Goal: Information Seeking & Learning: Learn about a topic

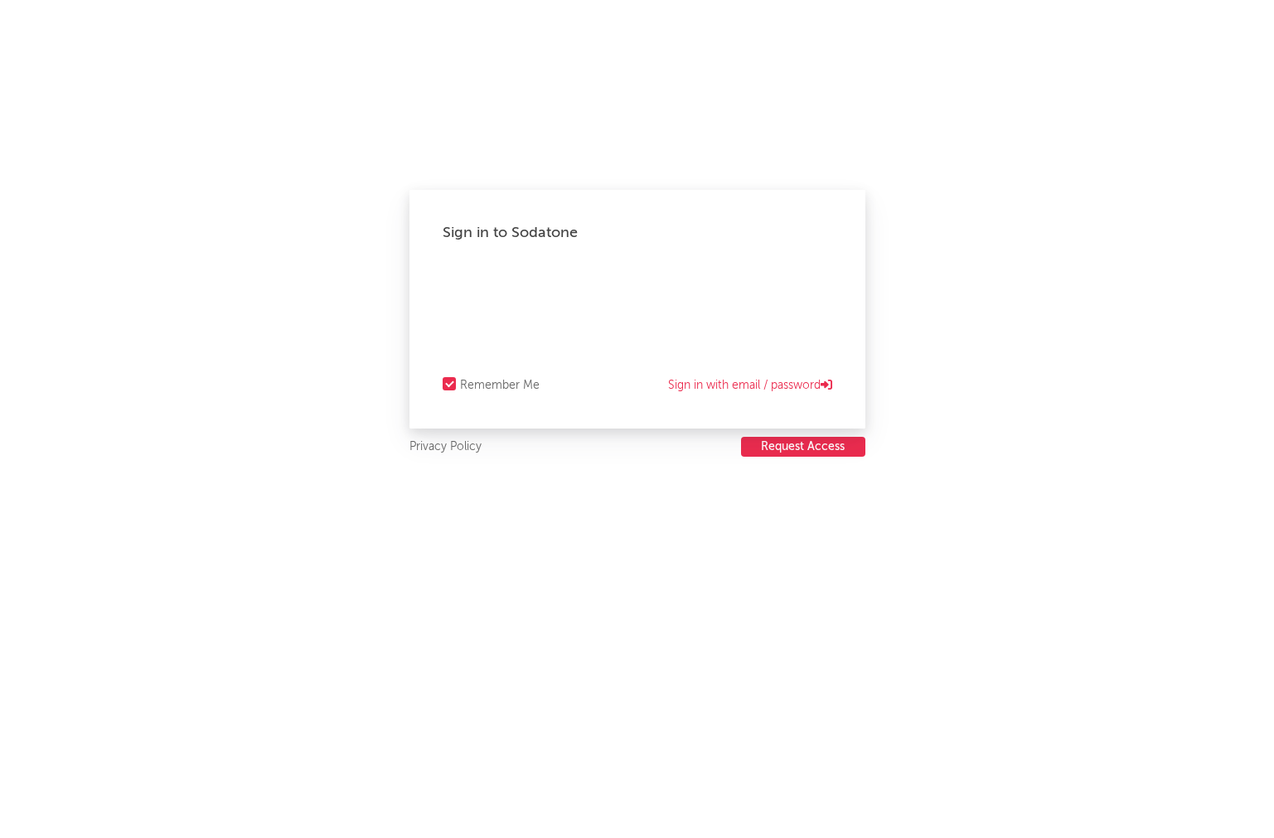
select select "recorded_music"
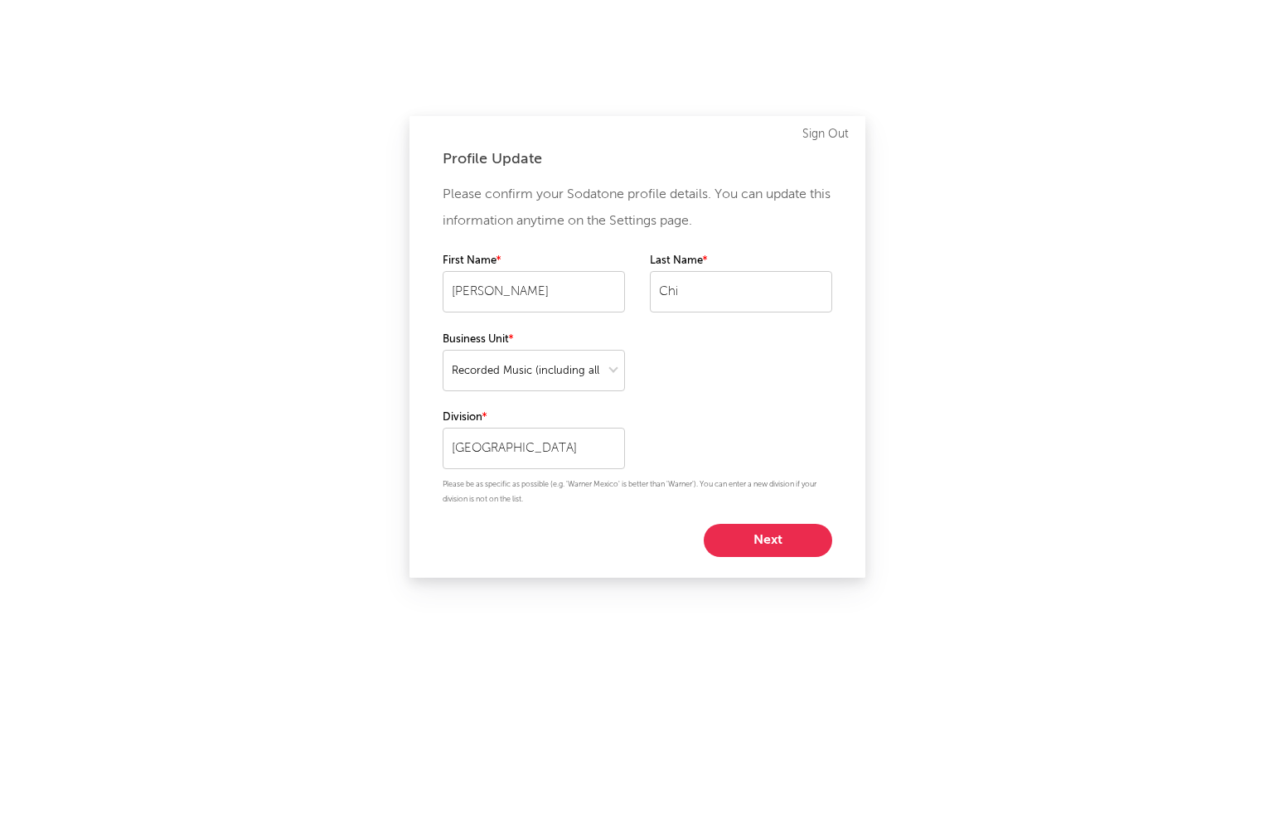
click at [691, 303] on div "First Name [PERSON_NAME] Last Name [PERSON_NAME]" at bounding box center [638, 290] width 390 height 78
click at [771, 534] on button "Next" at bounding box center [768, 540] width 128 height 33
select select "director_vp"
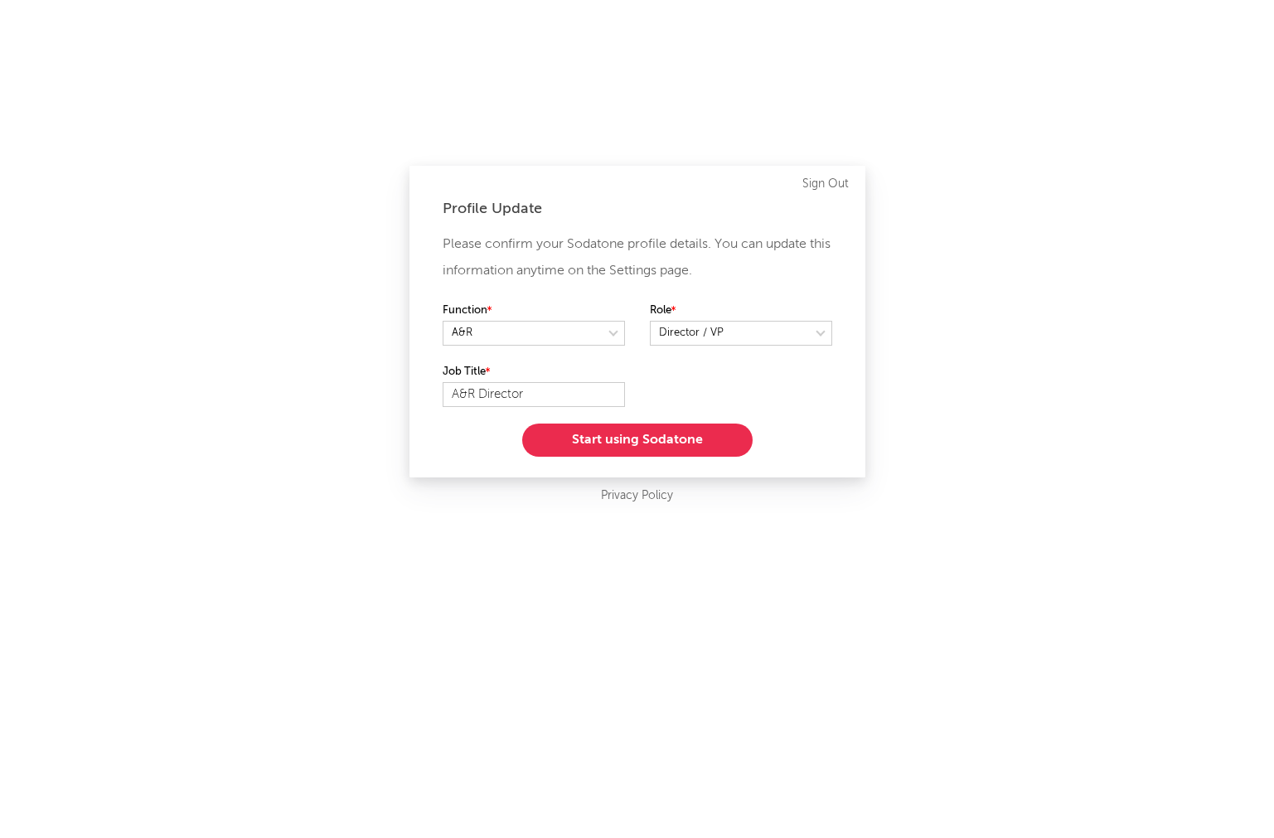
click at [667, 442] on button "Start using Sodatone" at bounding box center [637, 440] width 230 height 33
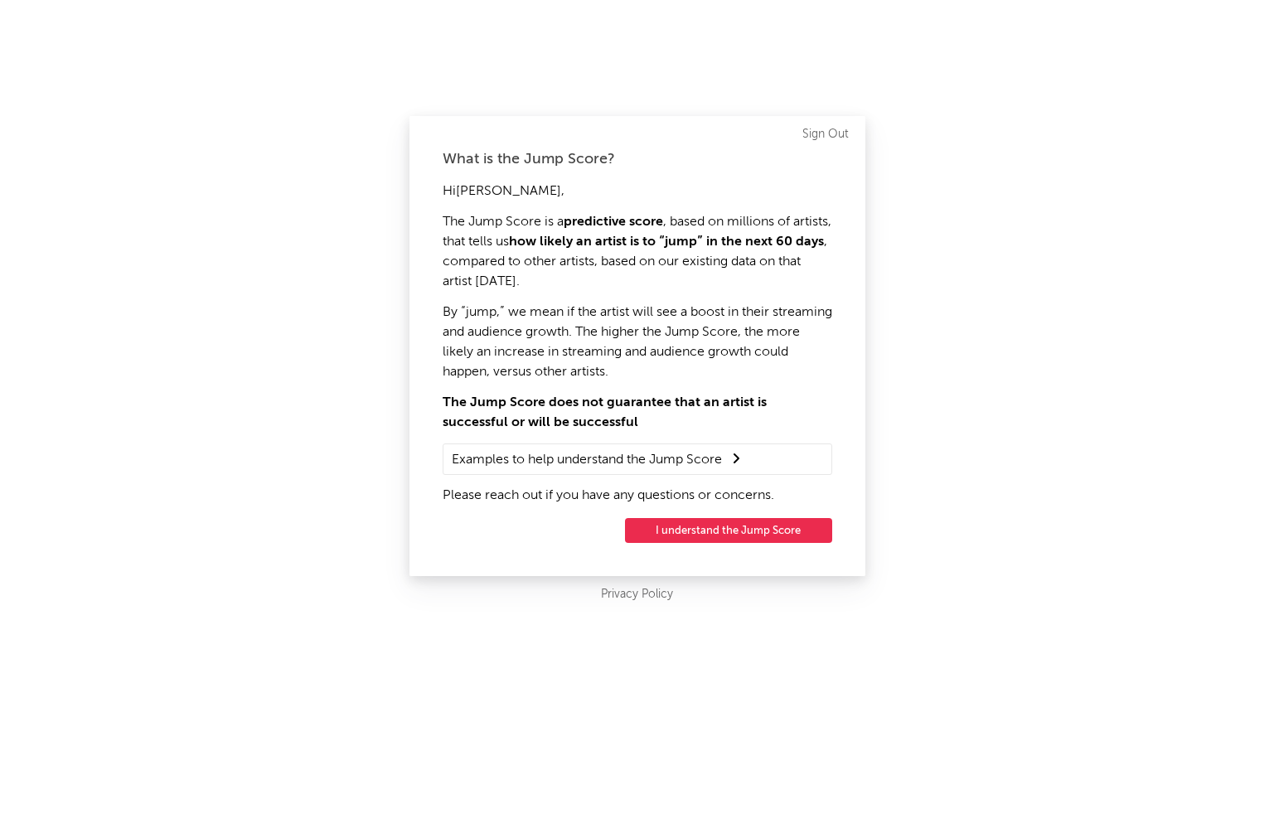
click at [516, 463] on summary "Examples to help understand the Jump Score" at bounding box center [637, 459] width 371 height 22
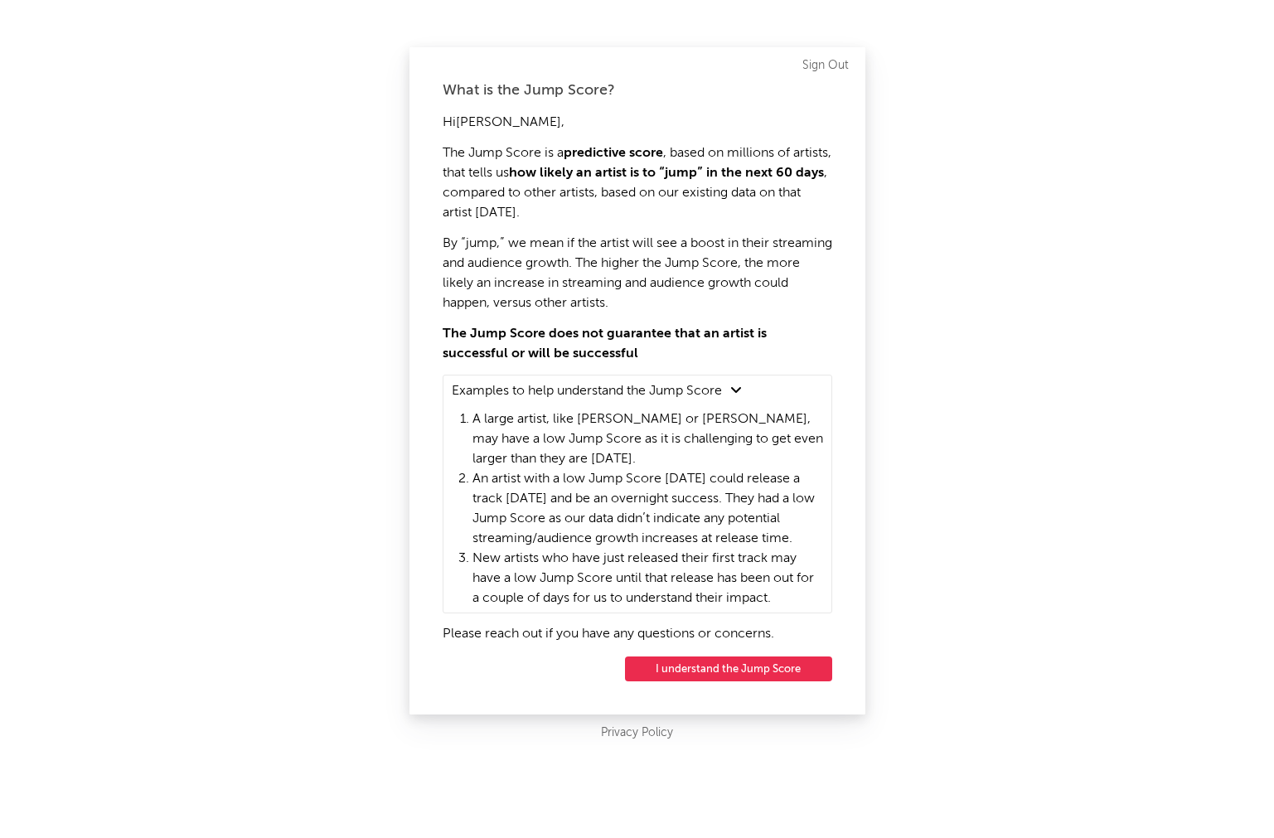
click at [699, 661] on button "I understand the Jump Score" at bounding box center [728, 668] width 207 height 25
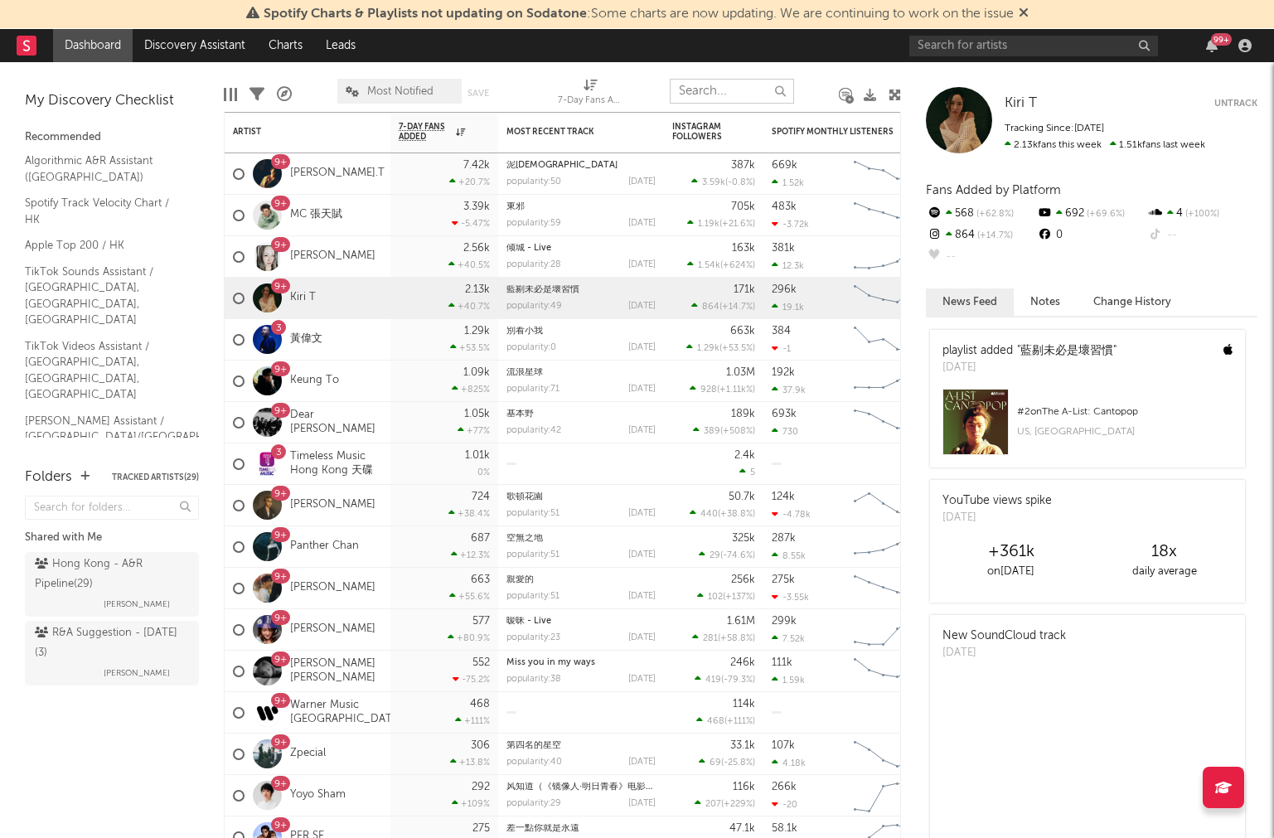
click at [715, 96] on input "text" at bounding box center [732, 91] width 124 height 25
type input "moon tang"
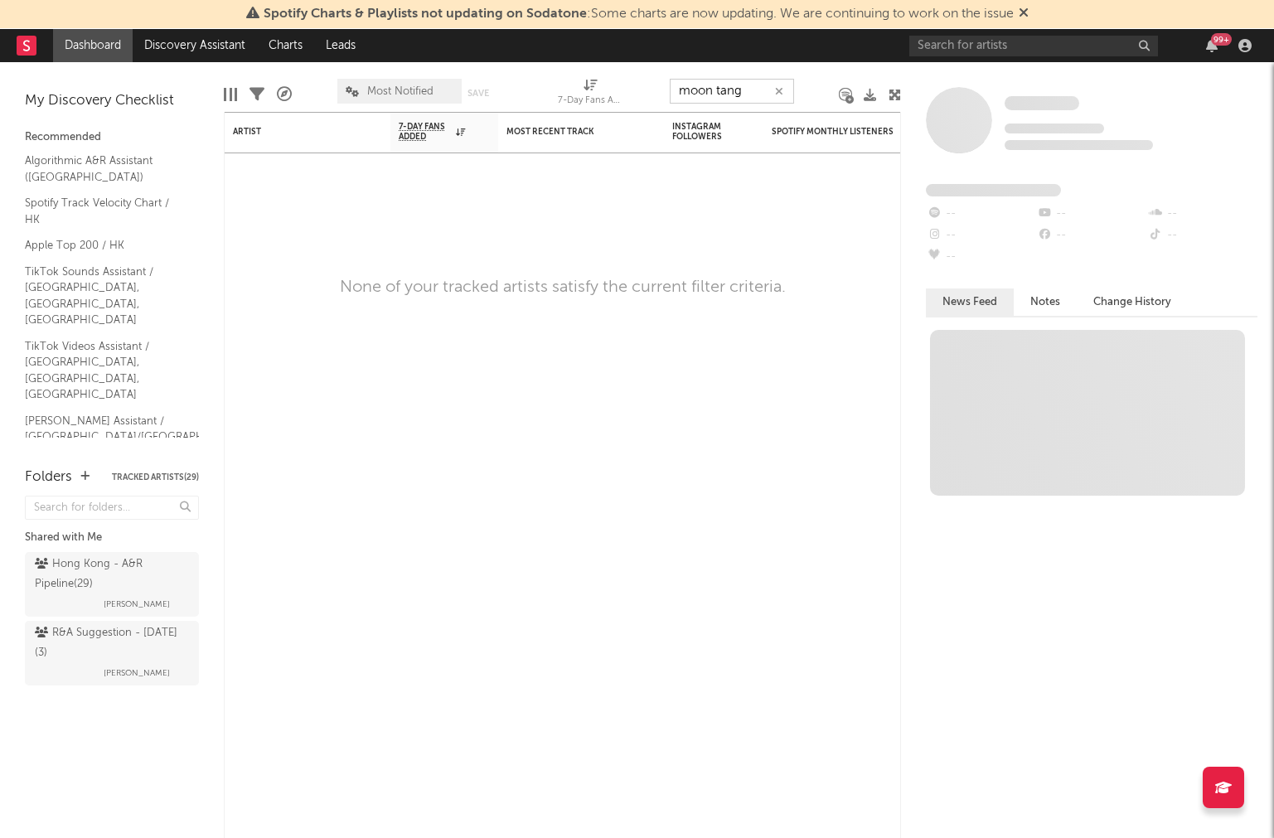
drag, startPoint x: 685, startPoint y: 91, endPoint x: 612, endPoint y: 90, distance: 73.0
click at [612, 90] on div "Edit Columns Filters A&R Pipeline Most Notified Save Save as 7-Day Fans Added (…" at bounding box center [562, 87] width 677 height 50
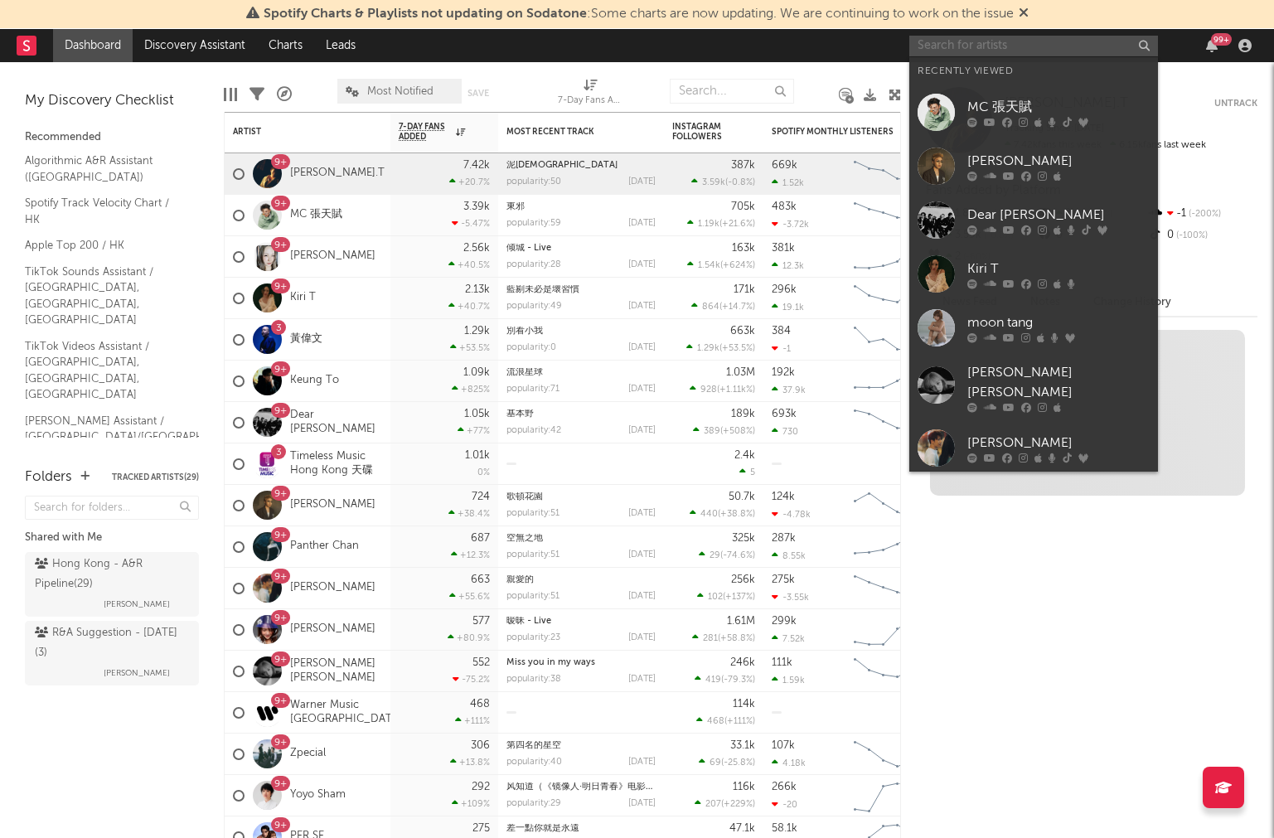
click at [1000, 36] on input "text" at bounding box center [1033, 46] width 249 height 21
paste input "moon tang"
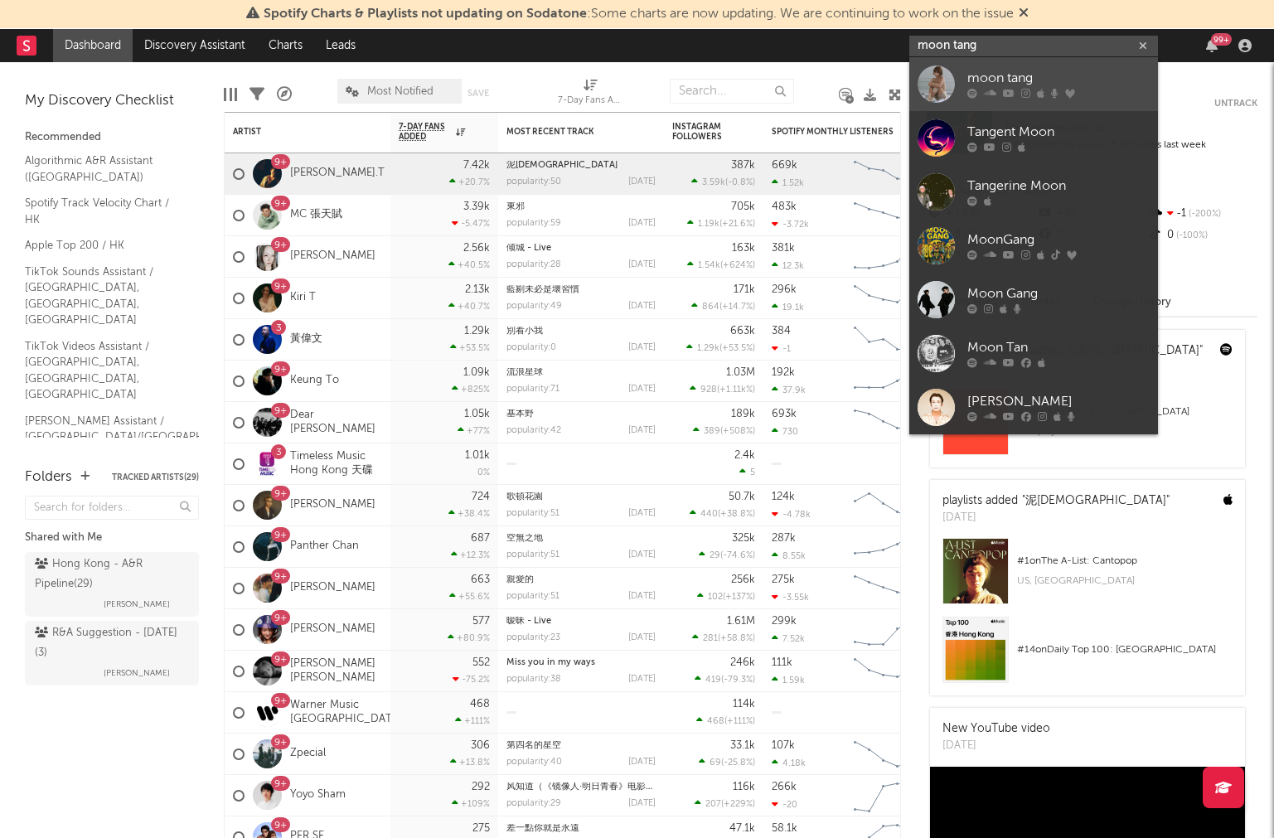
type input "moon tang"
click at [928, 69] on div at bounding box center [936, 83] width 37 height 37
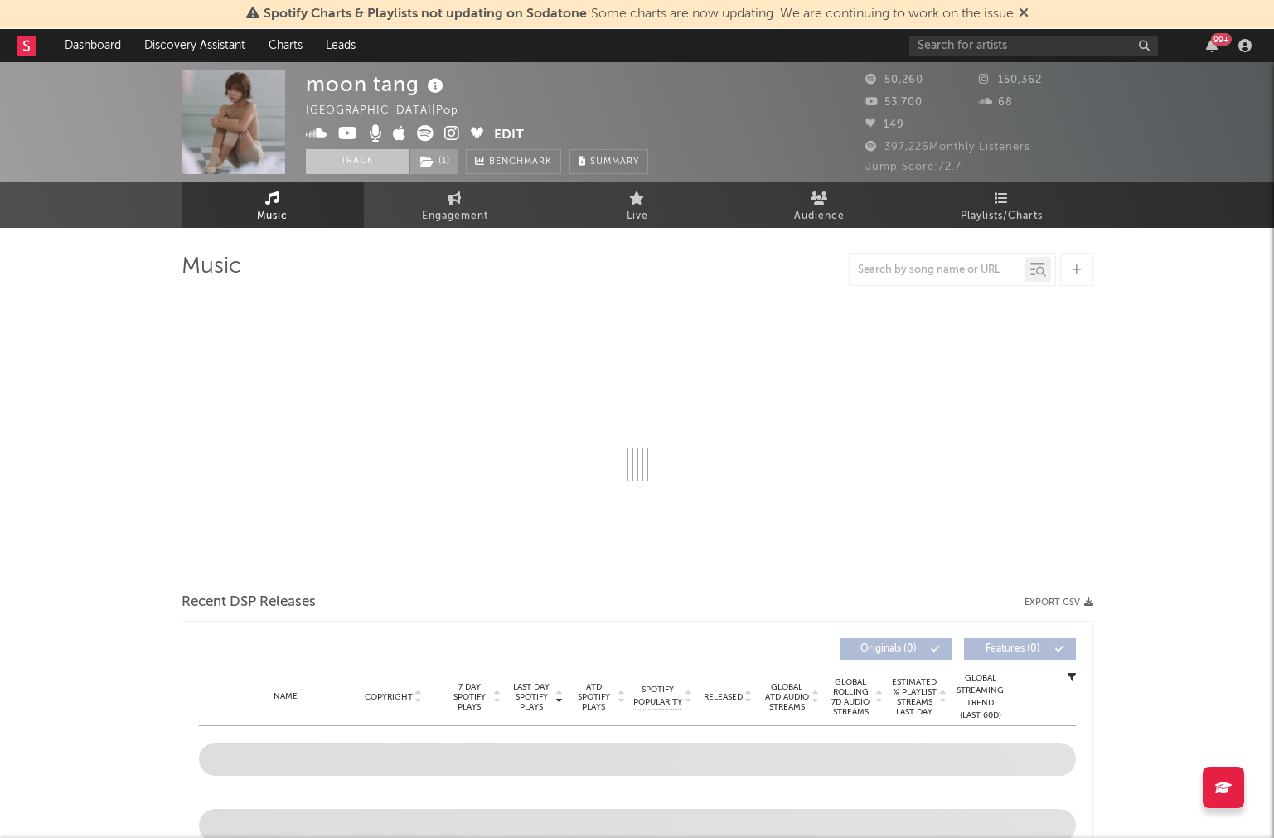
click at [369, 151] on button "Track" at bounding box center [358, 161] width 104 height 25
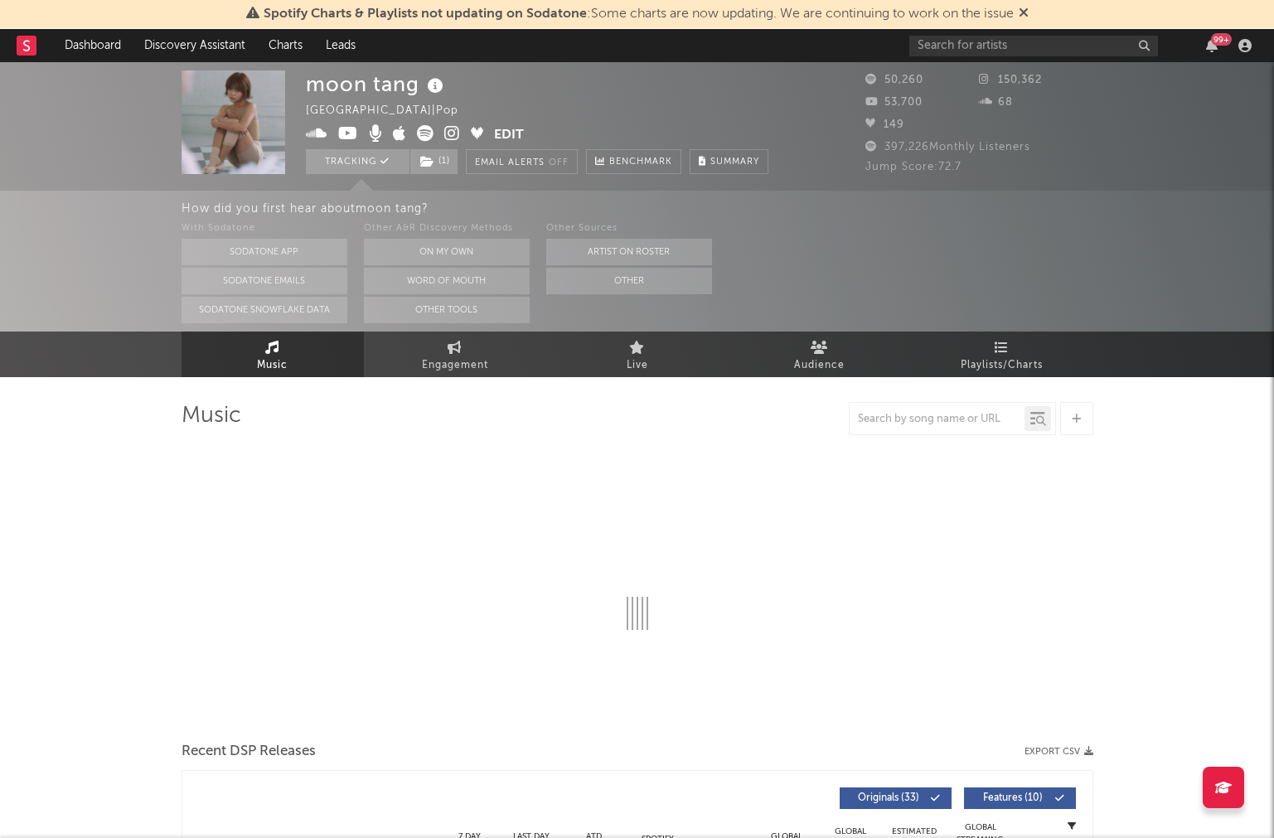
select select "6m"
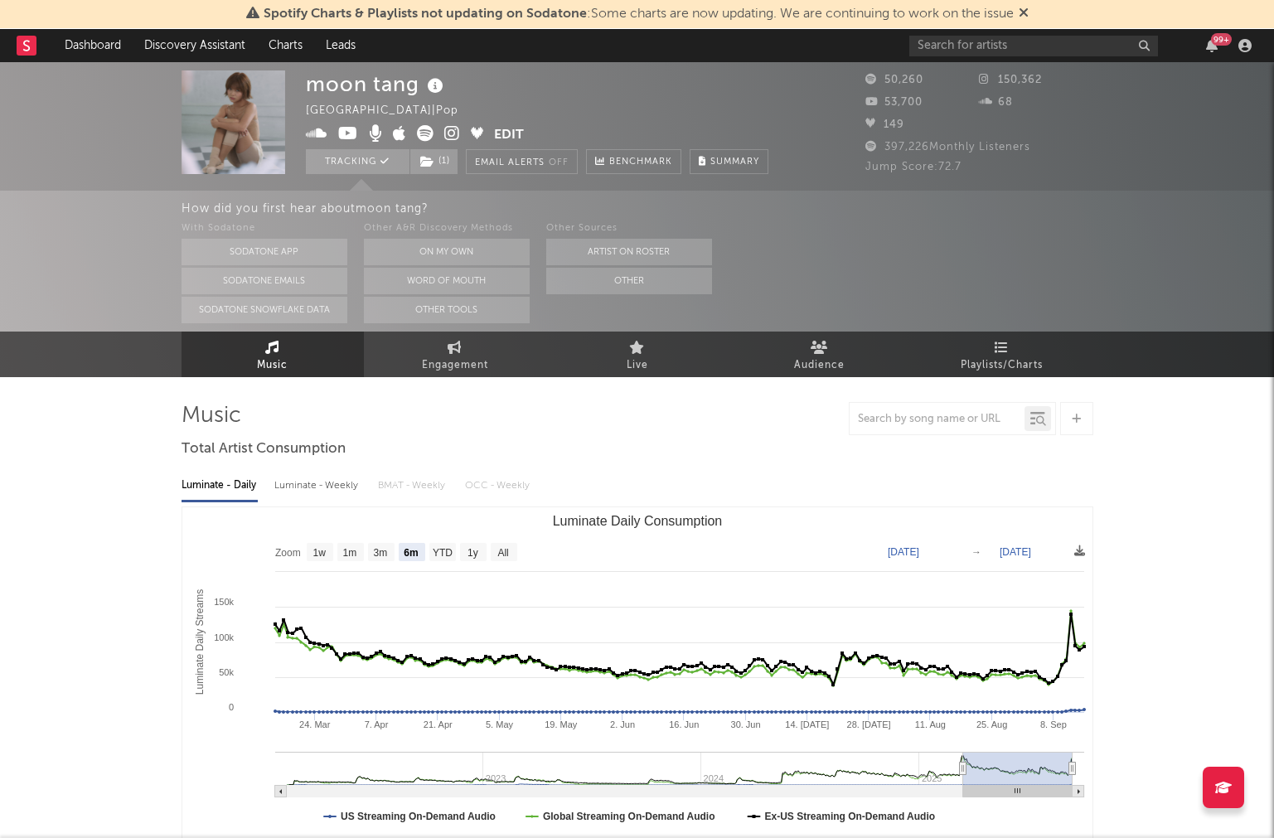
select select "6m"
click at [1024, 371] on span "Playlists/Charts" at bounding box center [1002, 366] width 82 height 20
